Goal: Information Seeking & Learning: Learn about a topic

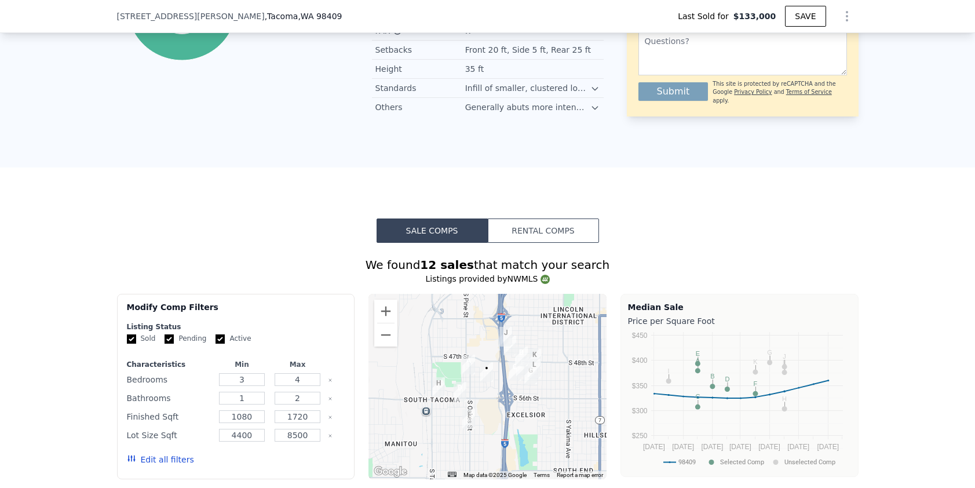
scroll to position [604, 0]
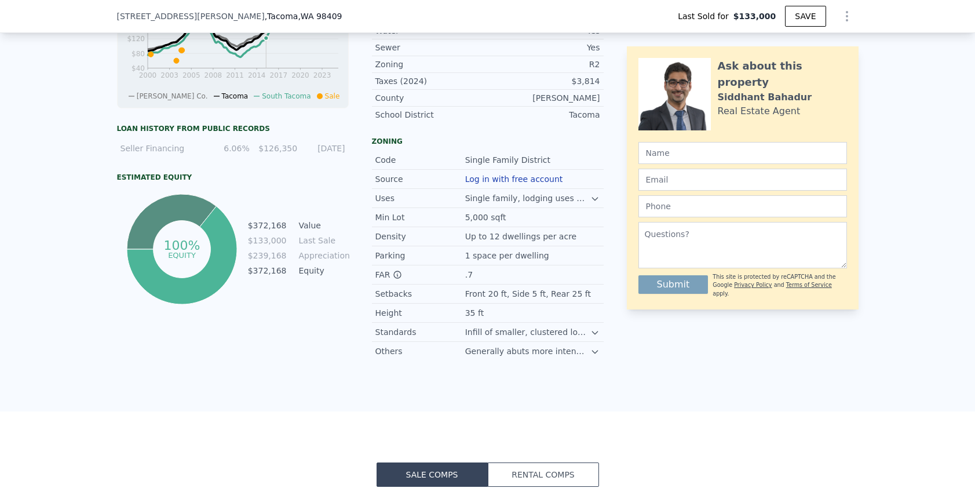
type input "$ 474,000"
type input "$ 295,012"
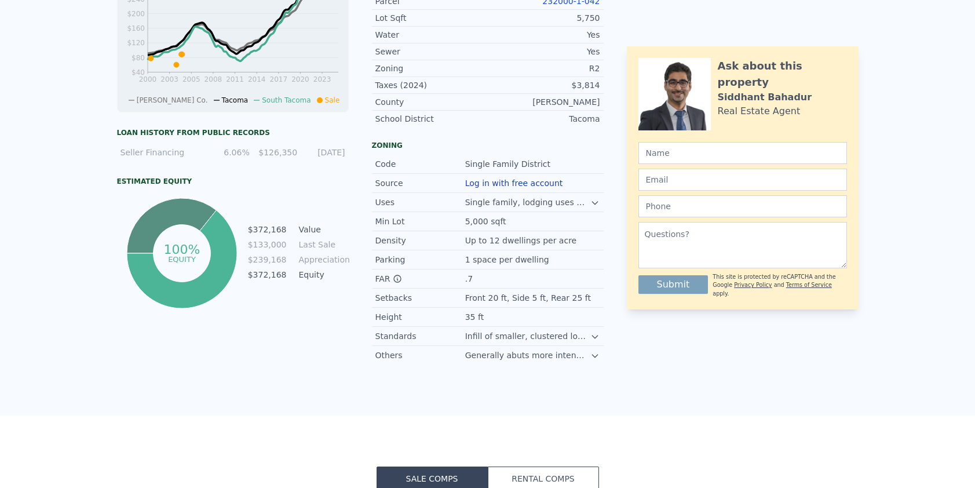
scroll to position [0, 0]
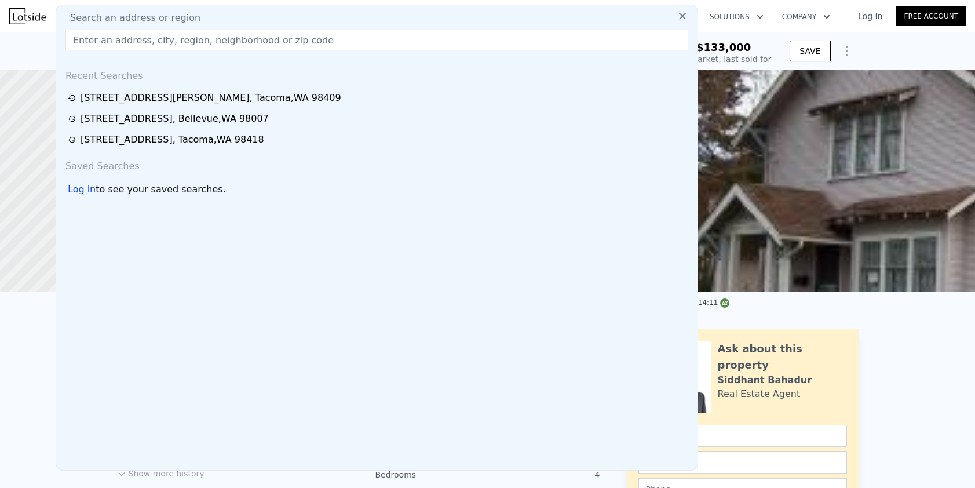
click at [105, 41] on input "text" at bounding box center [376, 40] width 623 height 21
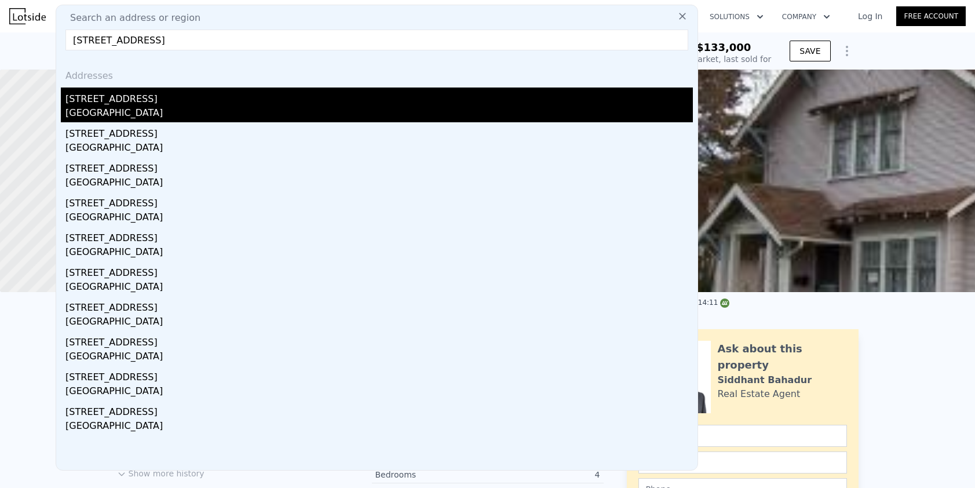
type input "[STREET_ADDRESS]"
click at [176, 89] on div "[STREET_ADDRESS]" at bounding box center [378, 96] width 627 height 19
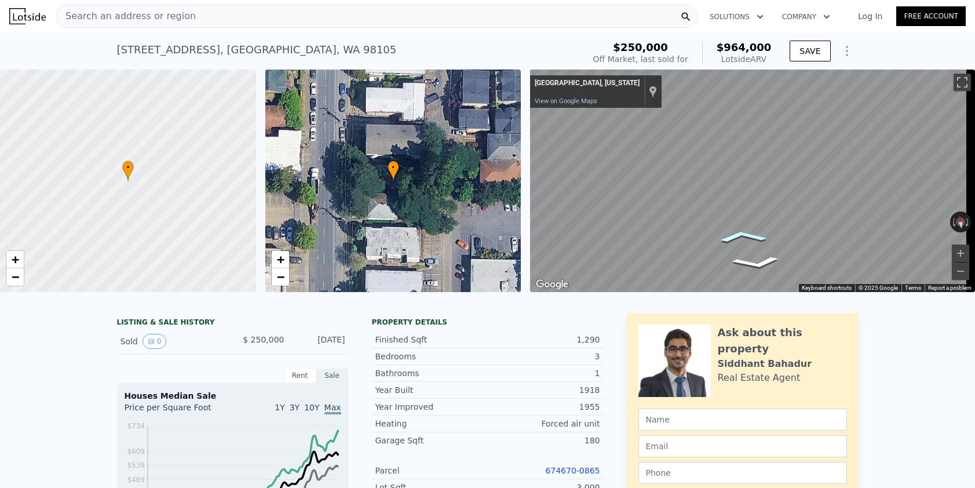
click at [737, 239] on icon "Go North" at bounding box center [743, 236] width 76 height 19
click at [742, 206] on icon "Go South" at bounding box center [732, 209] width 84 height 27
click at [742, 206] on icon "Go South" at bounding box center [729, 210] width 85 height 28
